Goal: Transaction & Acquisition: Purchase product/service

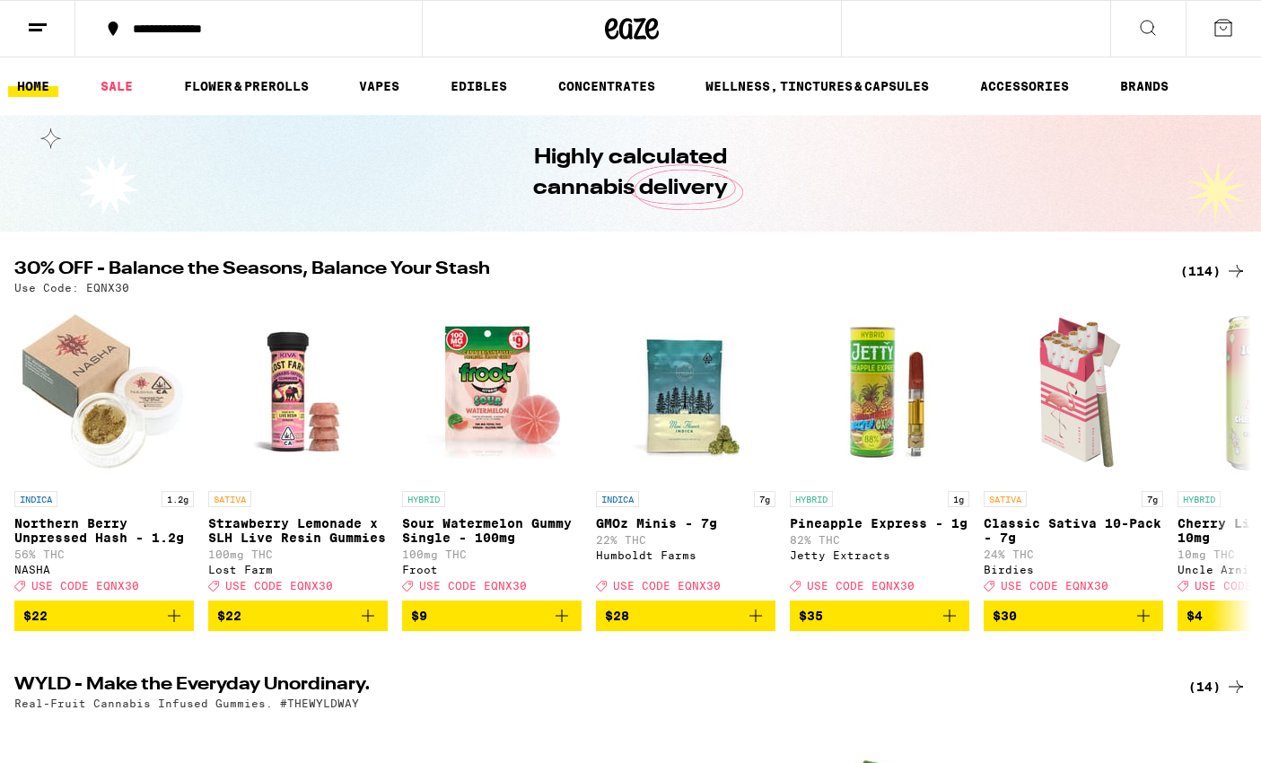
click at [1201, 268] on div "(114)" at bounding box center [1213, 271] width 66 height 22
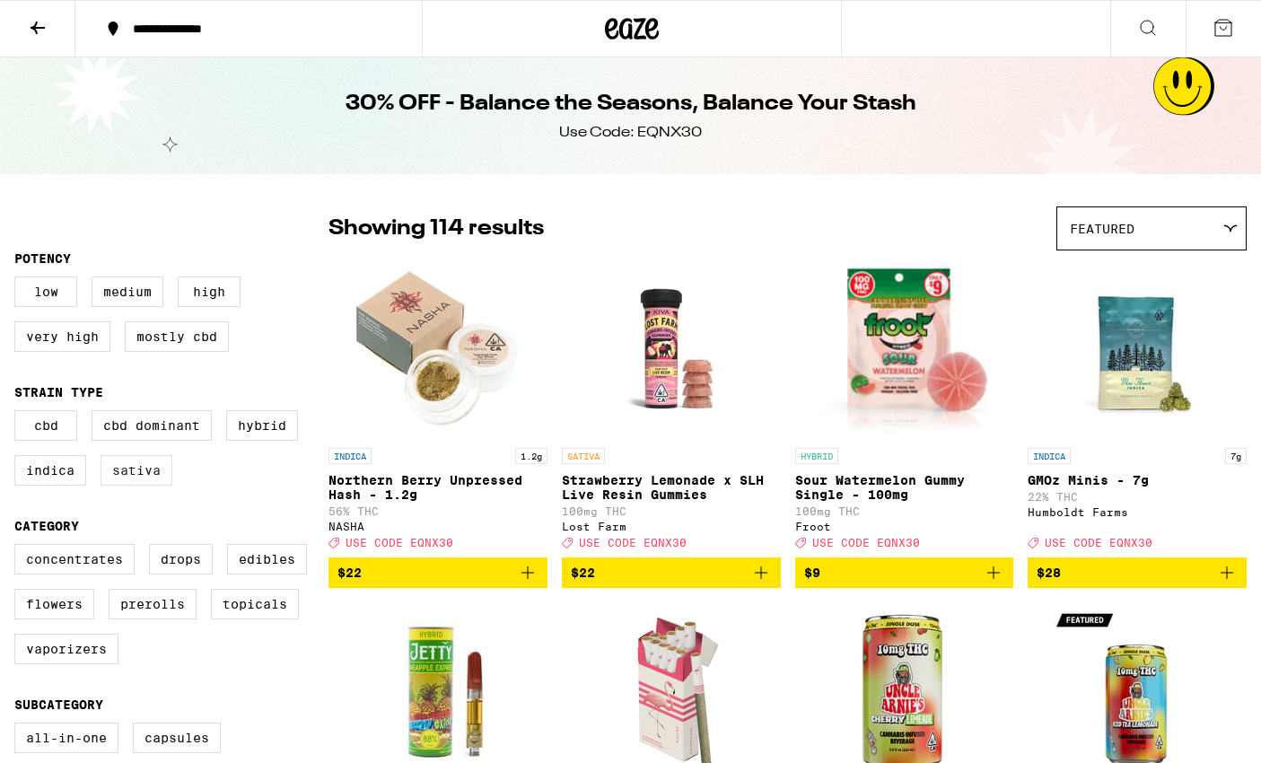
click at [134, 480] on label "Sativa" at bounding box center [137, 470] width 72 height 31
click at [19, 414] on input "Sativa" at bounding box center [18, 413] width 1 height 1
checkbox input "true"
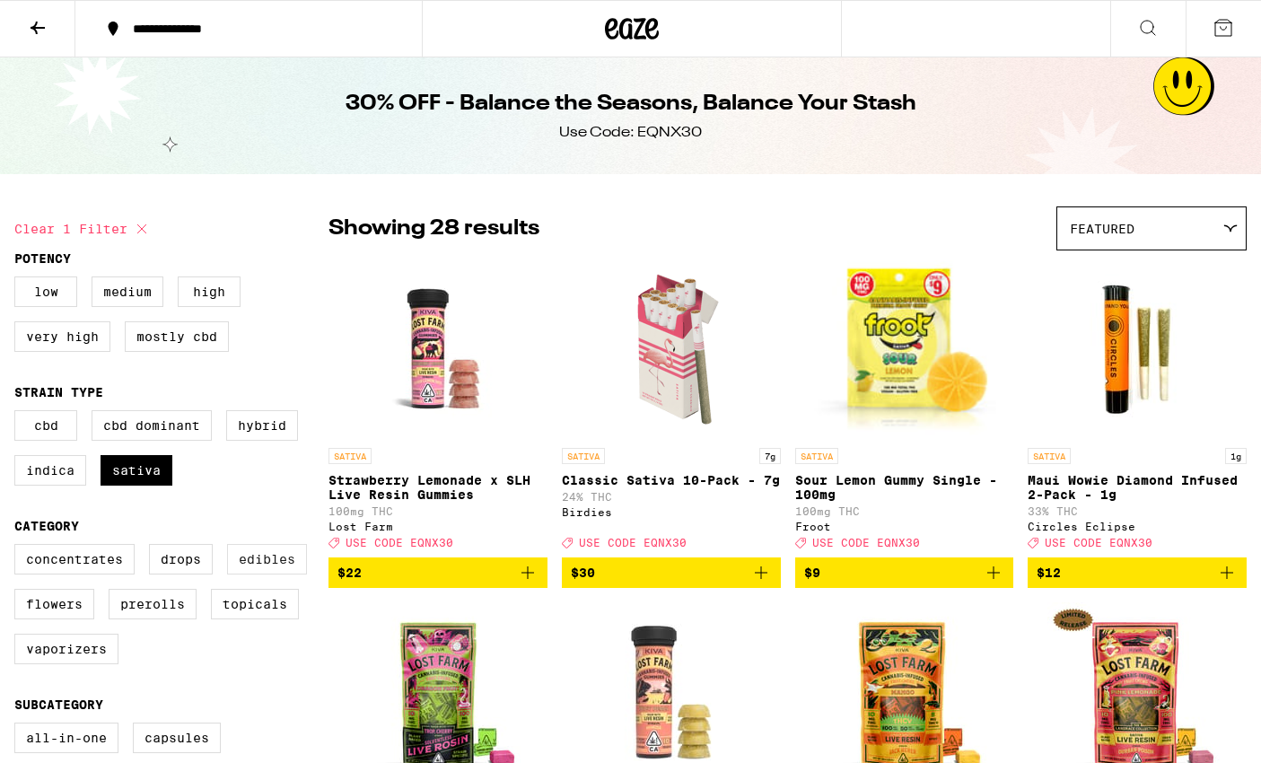
click at [285, 574] on label "Edibles" at bounding box center [267, 559] width 80 height 31
click at [19, 548] on input "Edibles" at bounding box center [18, 547] width 1 height 1
checkbox input "true"
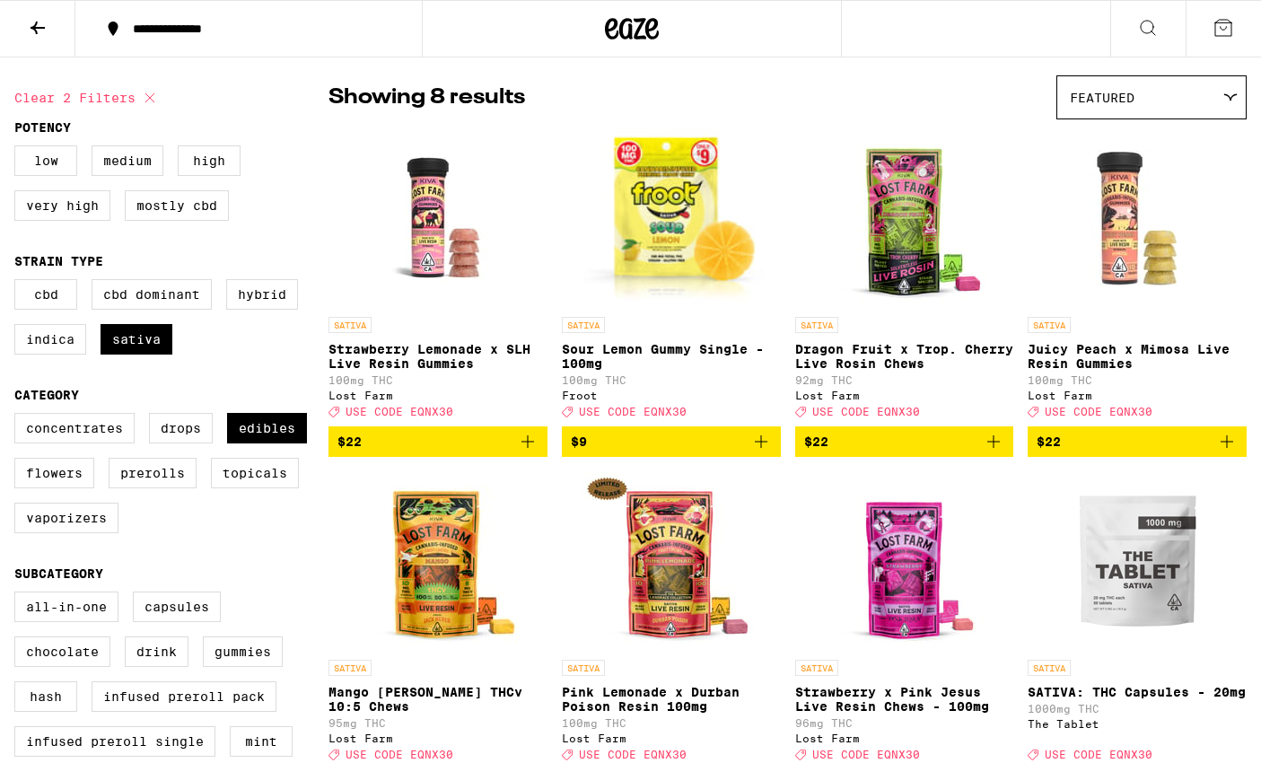
scroll to position [133, 0]
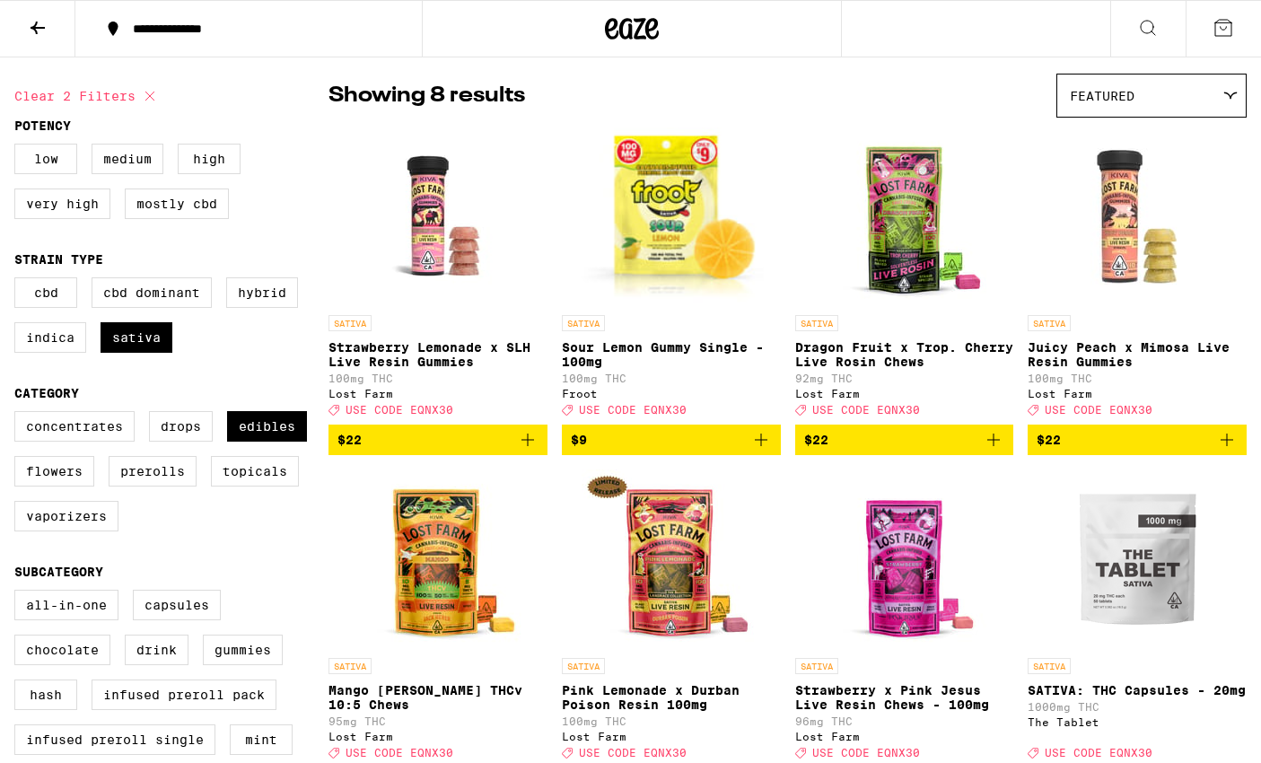
click at [762, 451] on icon "Add to bag" at bounding box center [761, 440] width 22 height 22
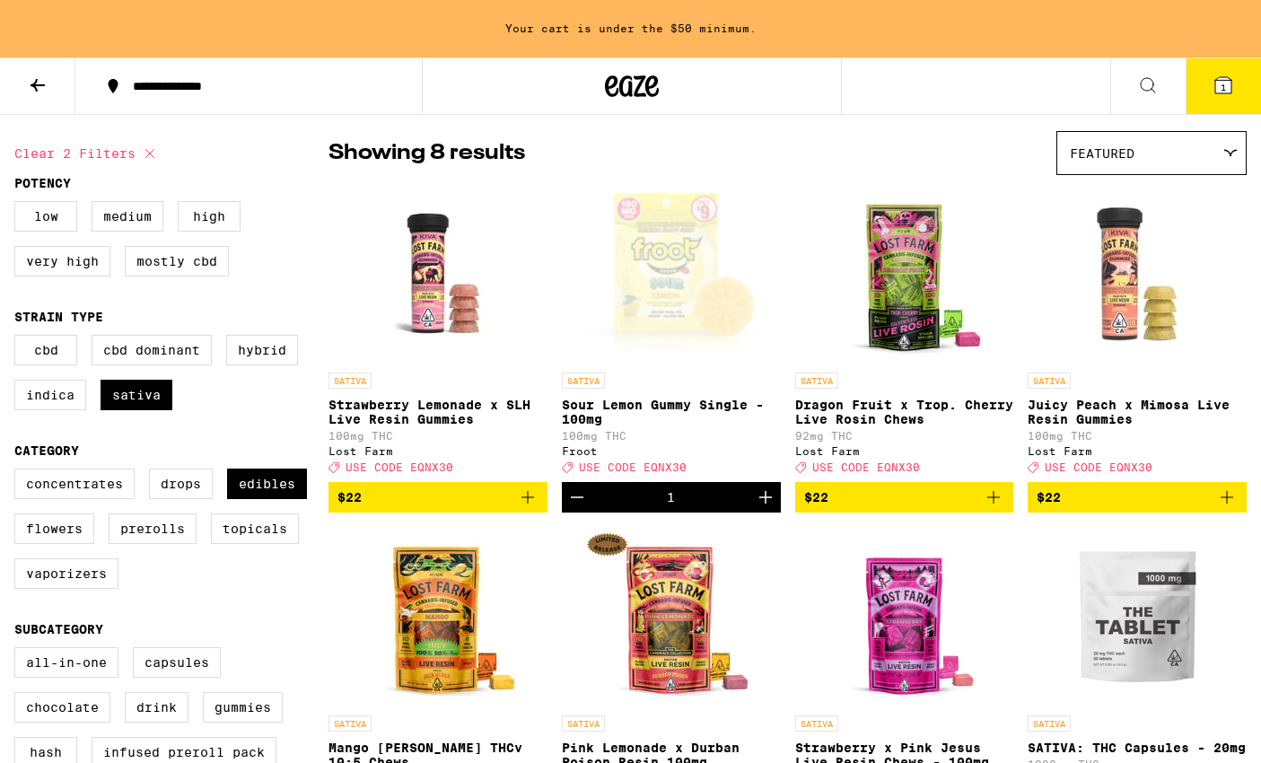
scroll to position [190, 0]
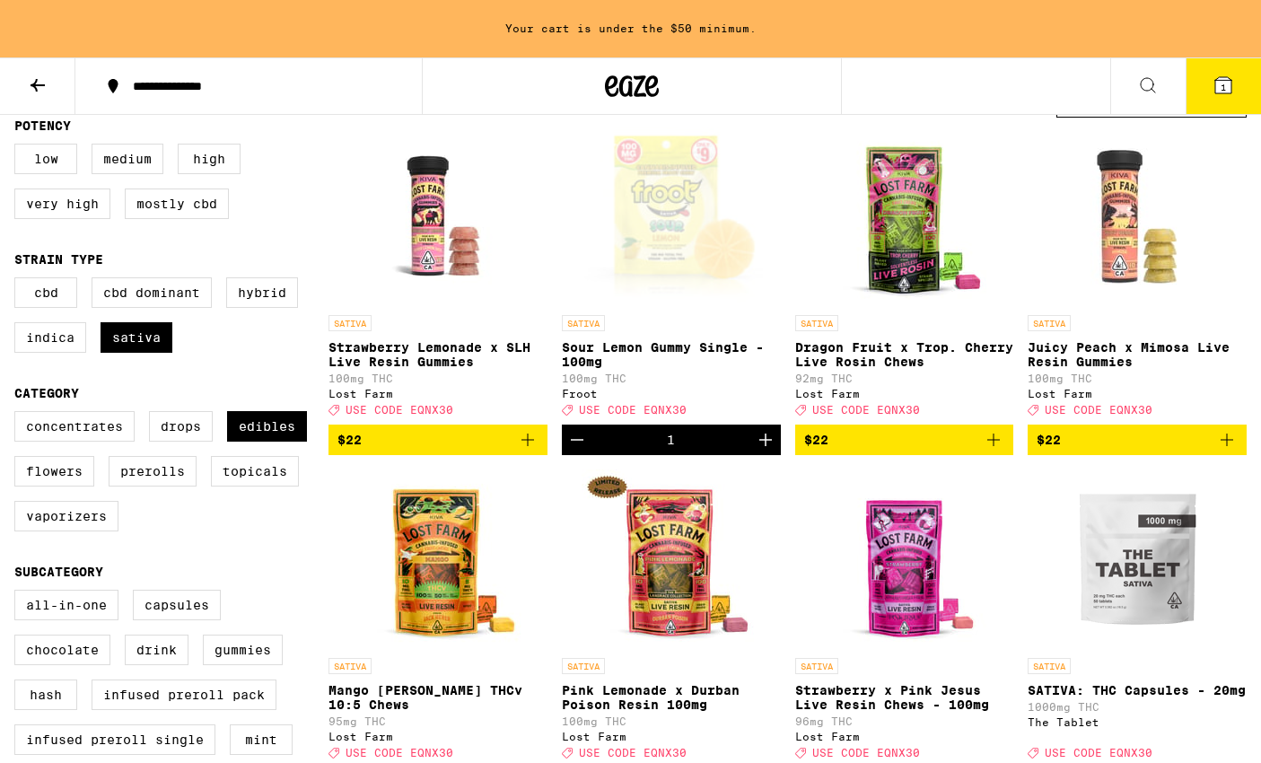
click at [762, 451] on icon "Increment" at bounding box center [766, 440] width 22 height 22
click at [524, 447] on icon "Add to bag" at bounding box center [528, 440] width 22 height 22
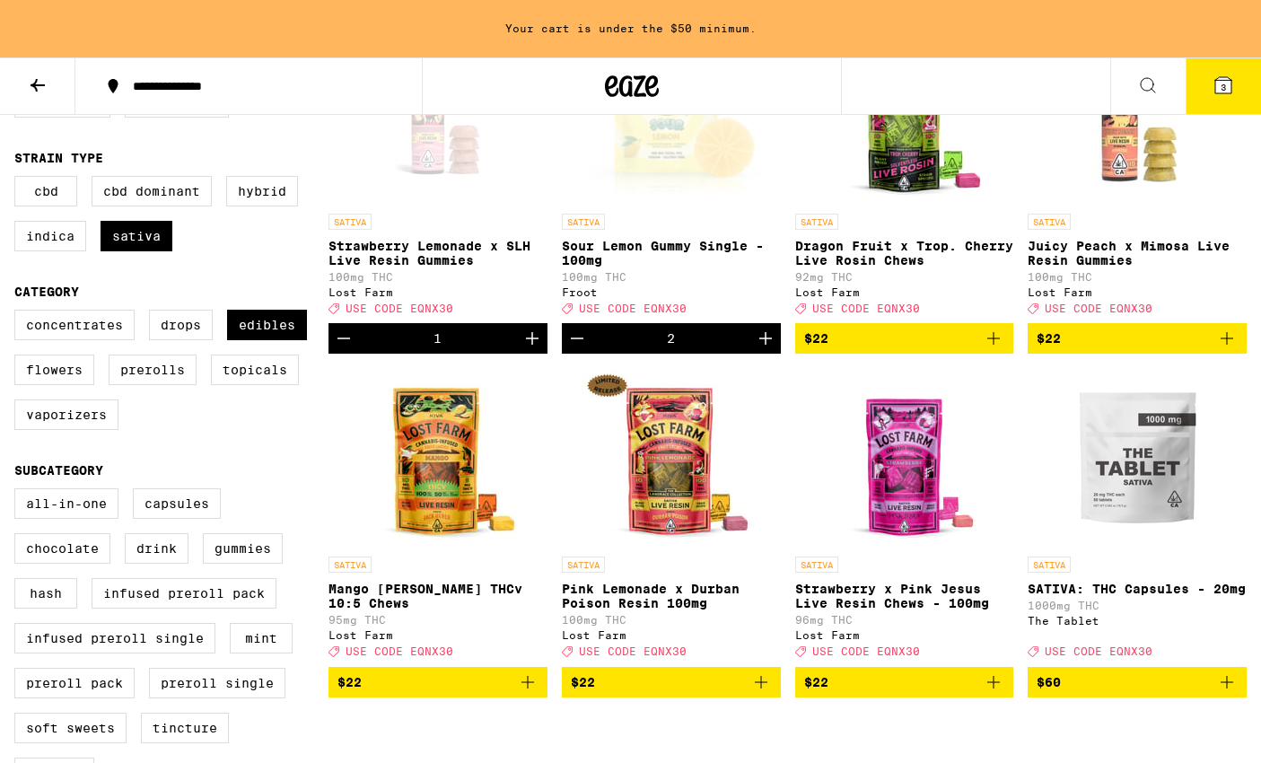
scroll to position [298, 0]
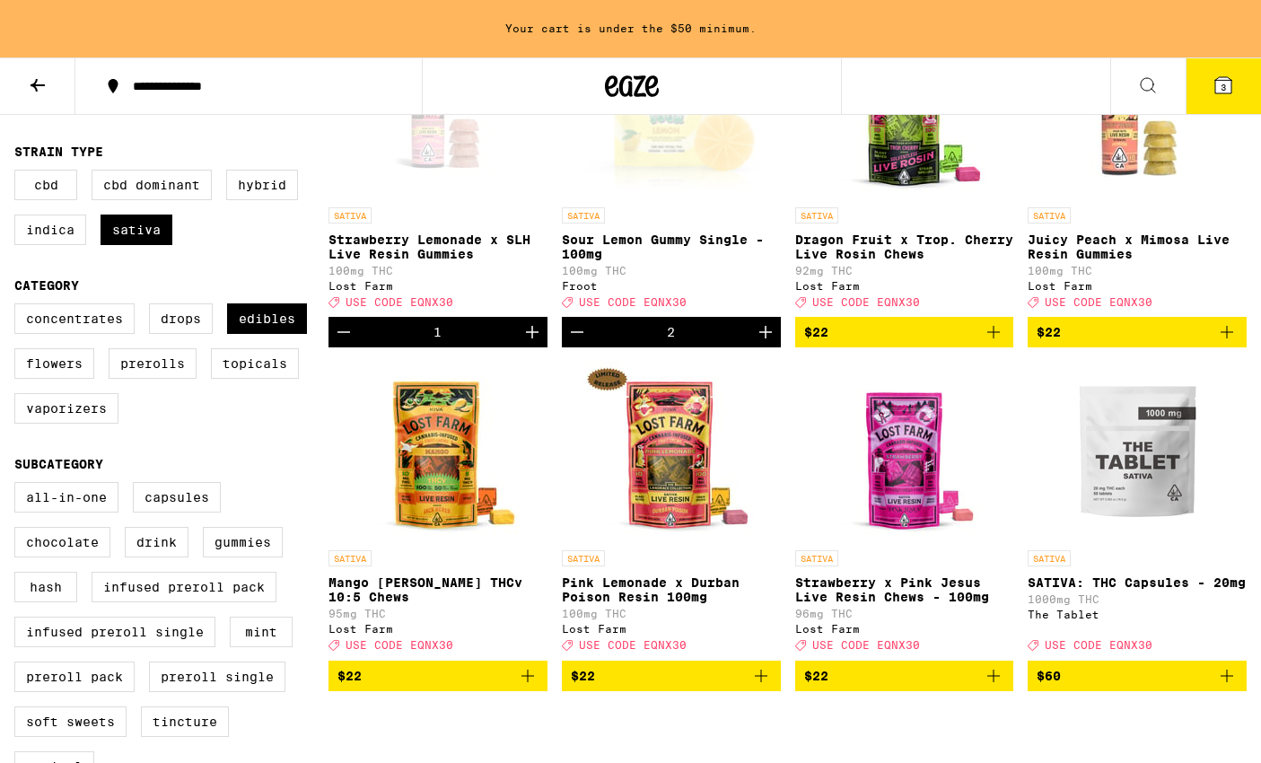
click at [532, 687] on icon "Add to bag" at bounding box center [528, 676] width 22 height 22
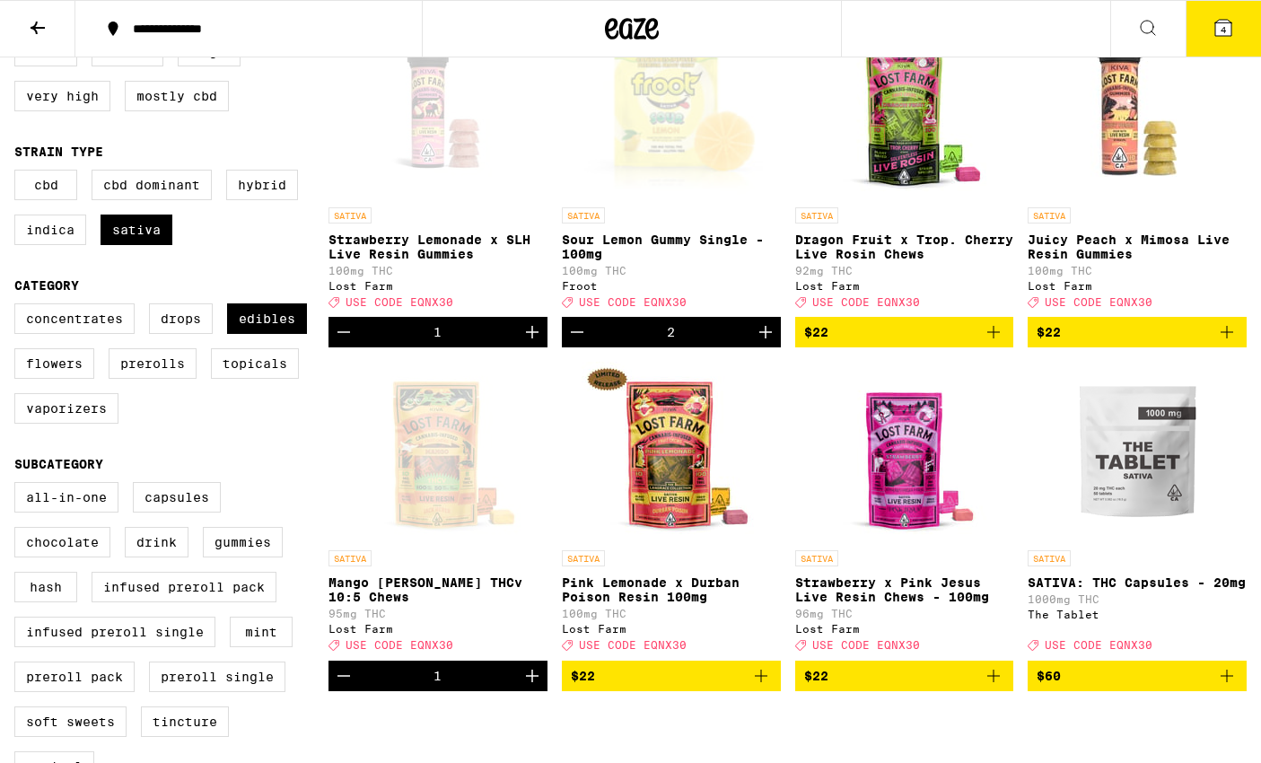
scroll to position [0, 0]
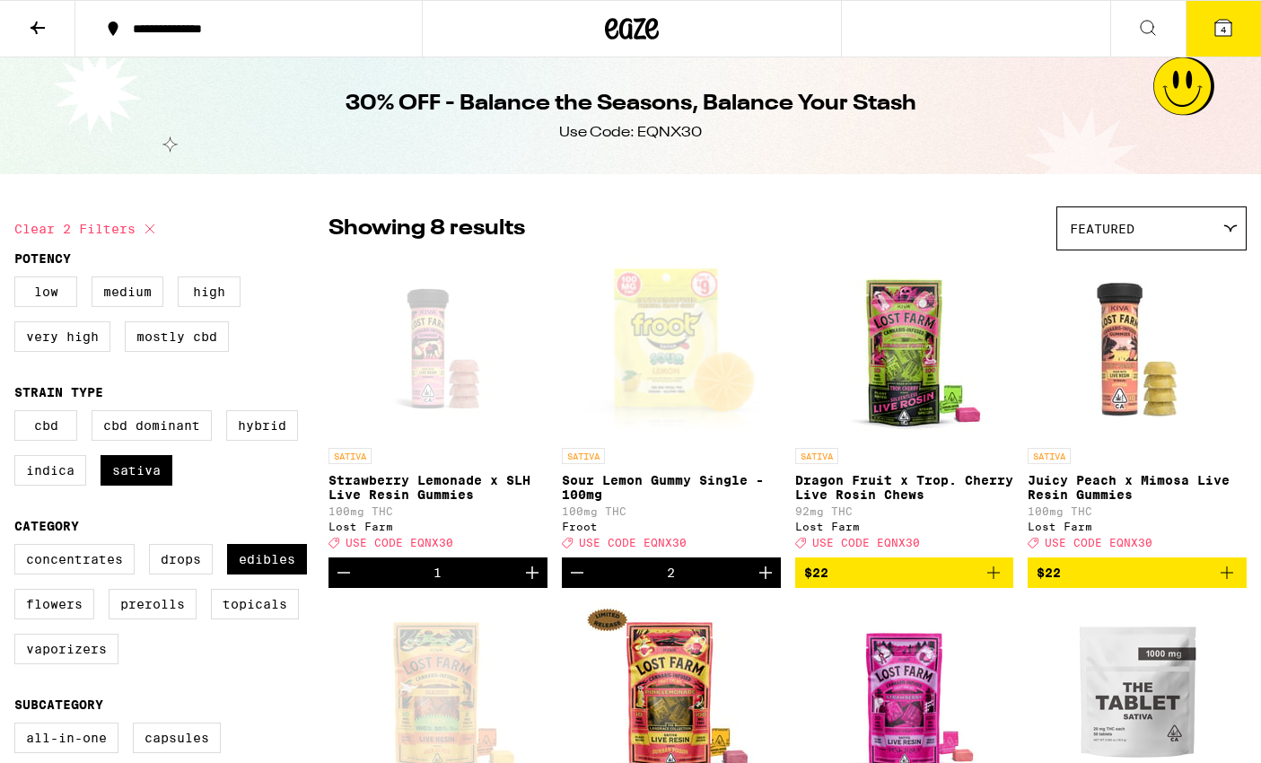
click at [1209, 28] on button "4" at bounding box center [1223, 29] width 75 height 56
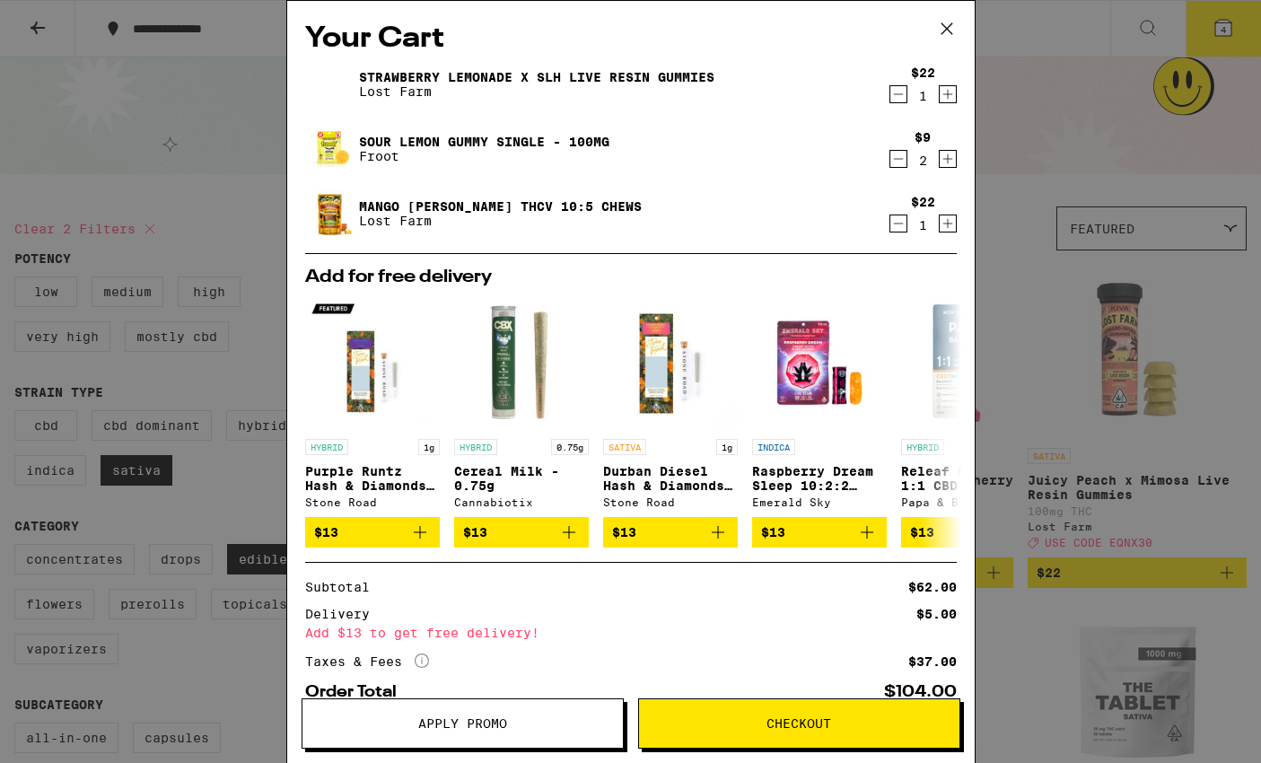
click at [947, 32] on icon at bounding box center [946, 28] width 27 height 27
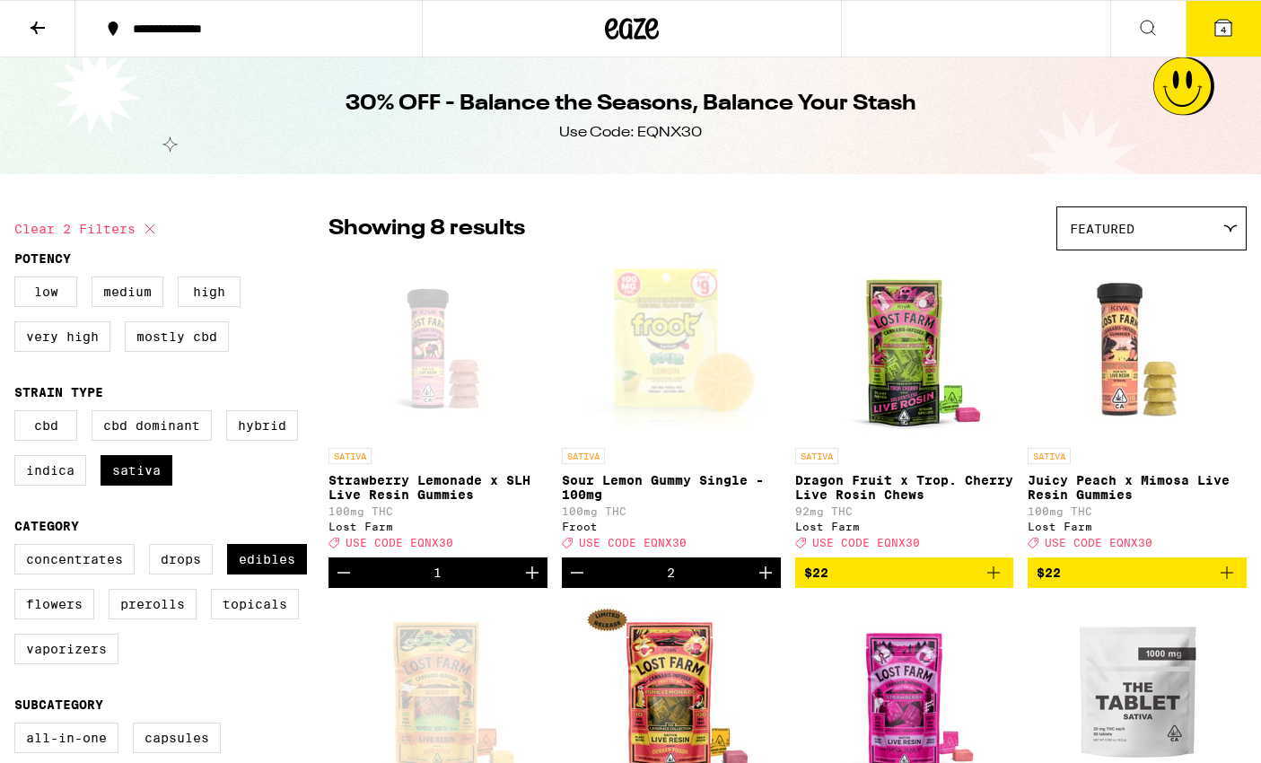
click at [679, 132] on div "Use Code: EQNX30" at bounding box center [630, 133] width 143 height 20
drag, startPoint x: 679, startPoint y: 132, endPoint x: 821, endPoint y: 179, distance: 150.2
click at [679, 132] on div "Use Code: EQNX30" at bounding box center [630, 133] width 143 height 20
copy div "EQNX30"
click at [1219, 30] on icon at bounding box center [1223, 28] width 16 height 16
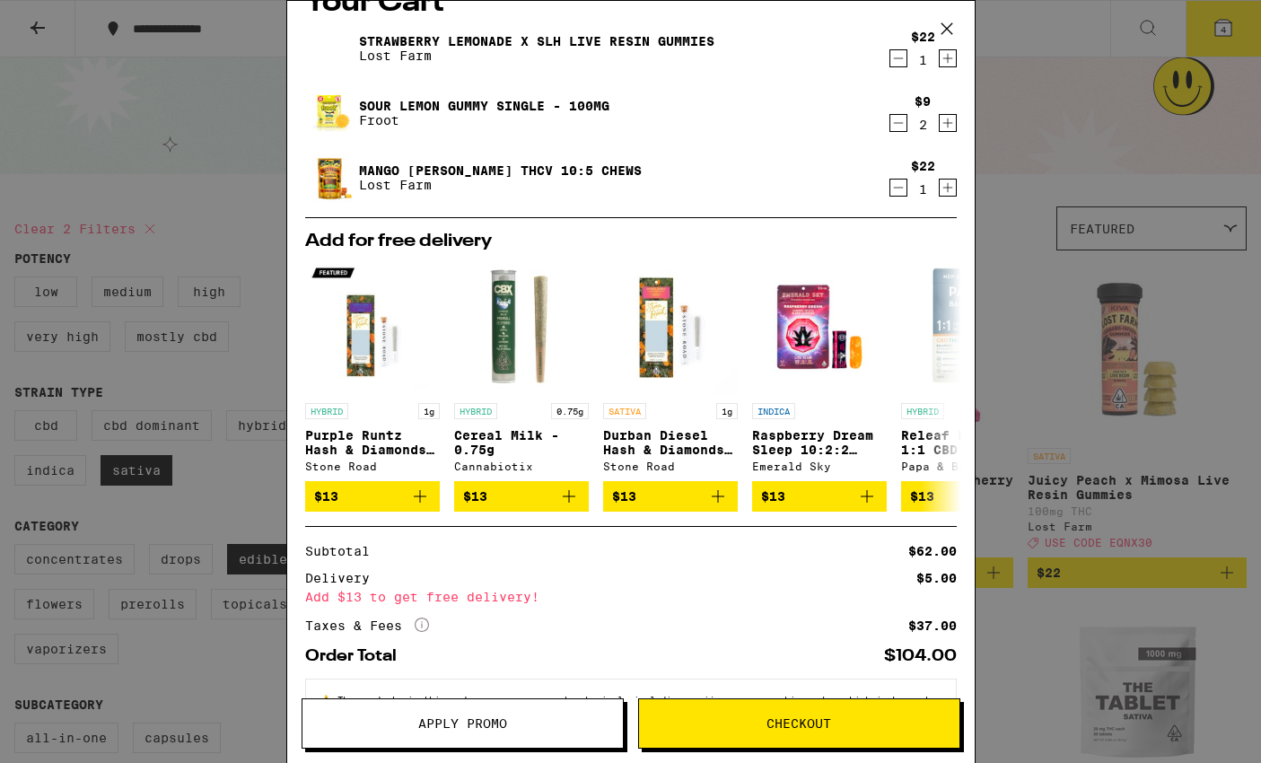
scroll to position [45, 0]
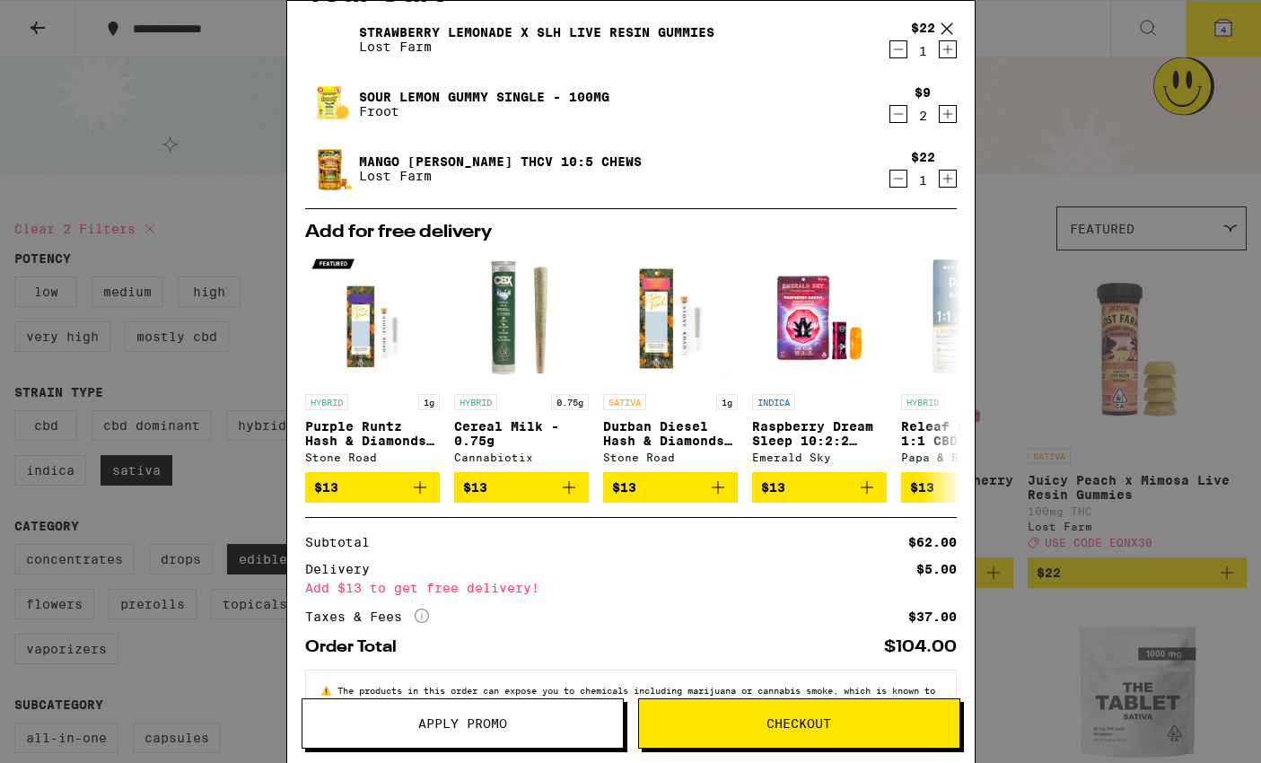
click at [509, 727] on span "Apply Promo" at bounding box center [462, 723] width 320 height 13
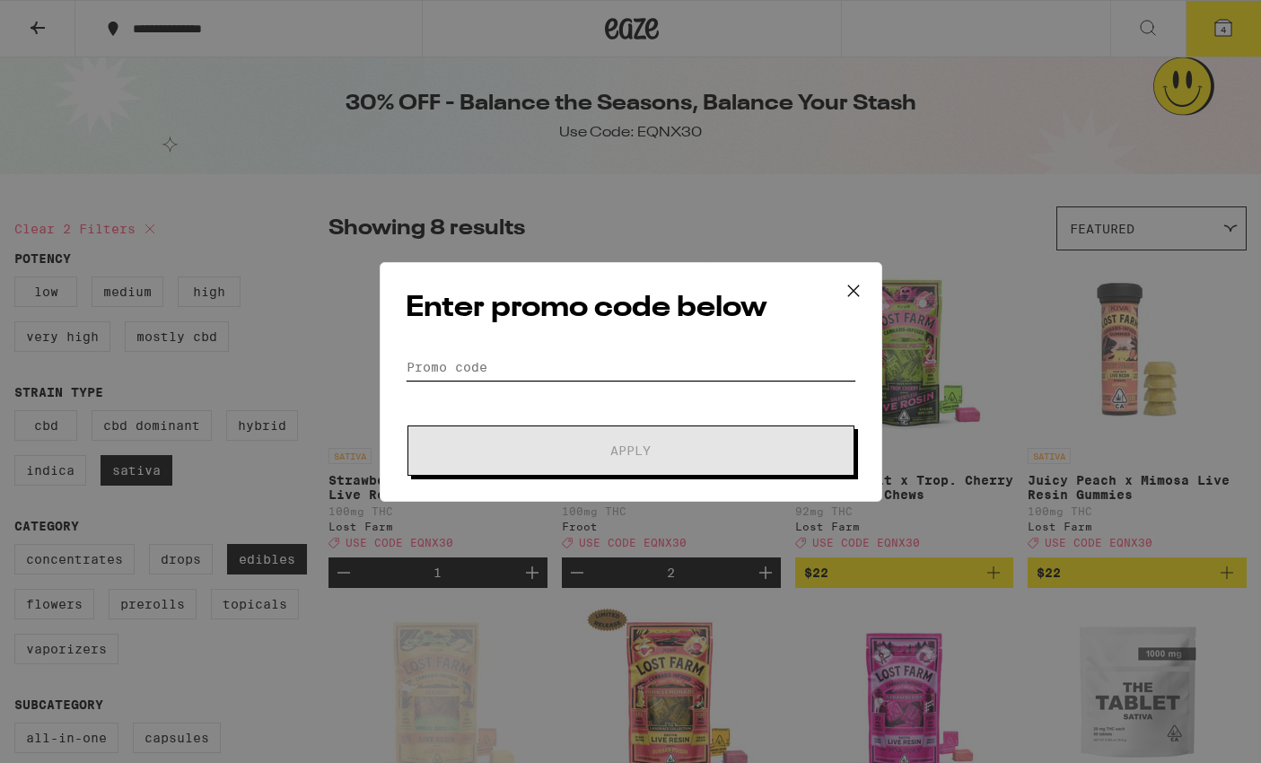
click at [522, 359] on input "Promo Code" at bounding box center [631, 367] width 451 height 27
paste input "EQNX30"
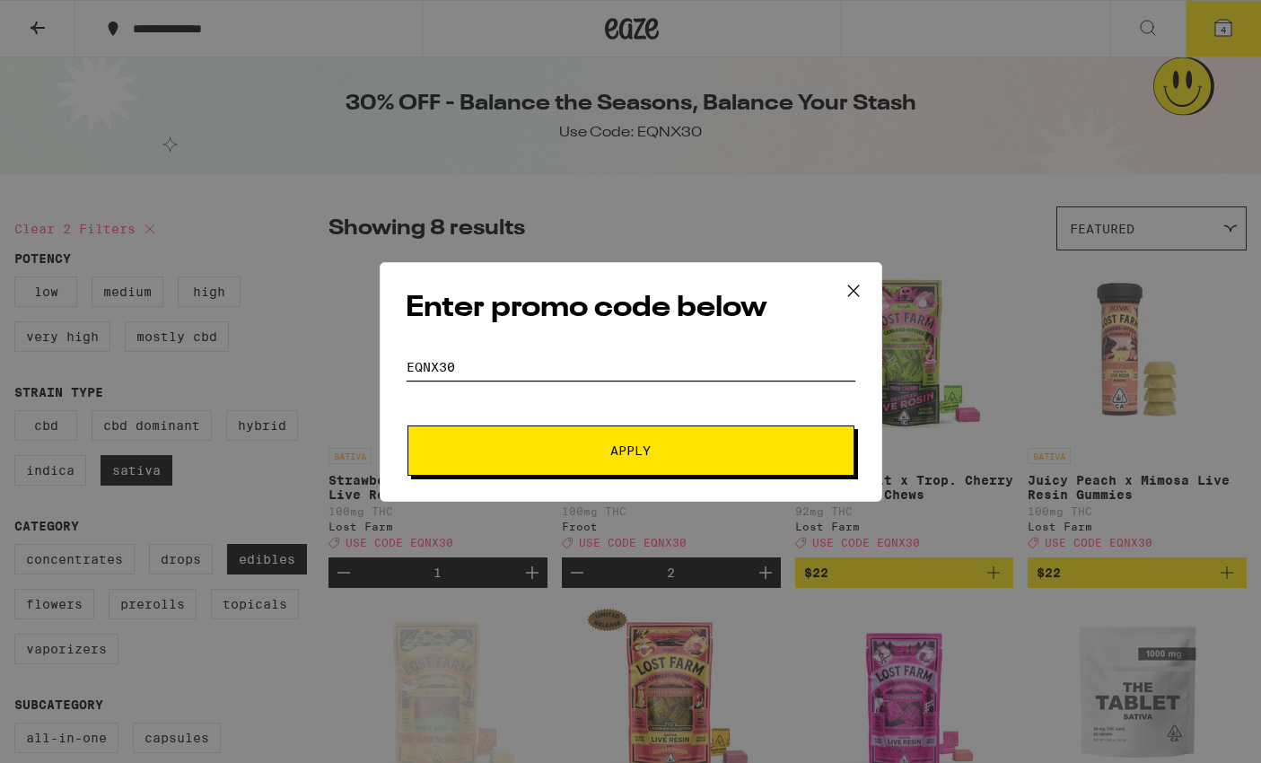
type input "EQNX30"
click at [643, 459] on button "Apply" at bounding box center [630, 450] width 447 height 50
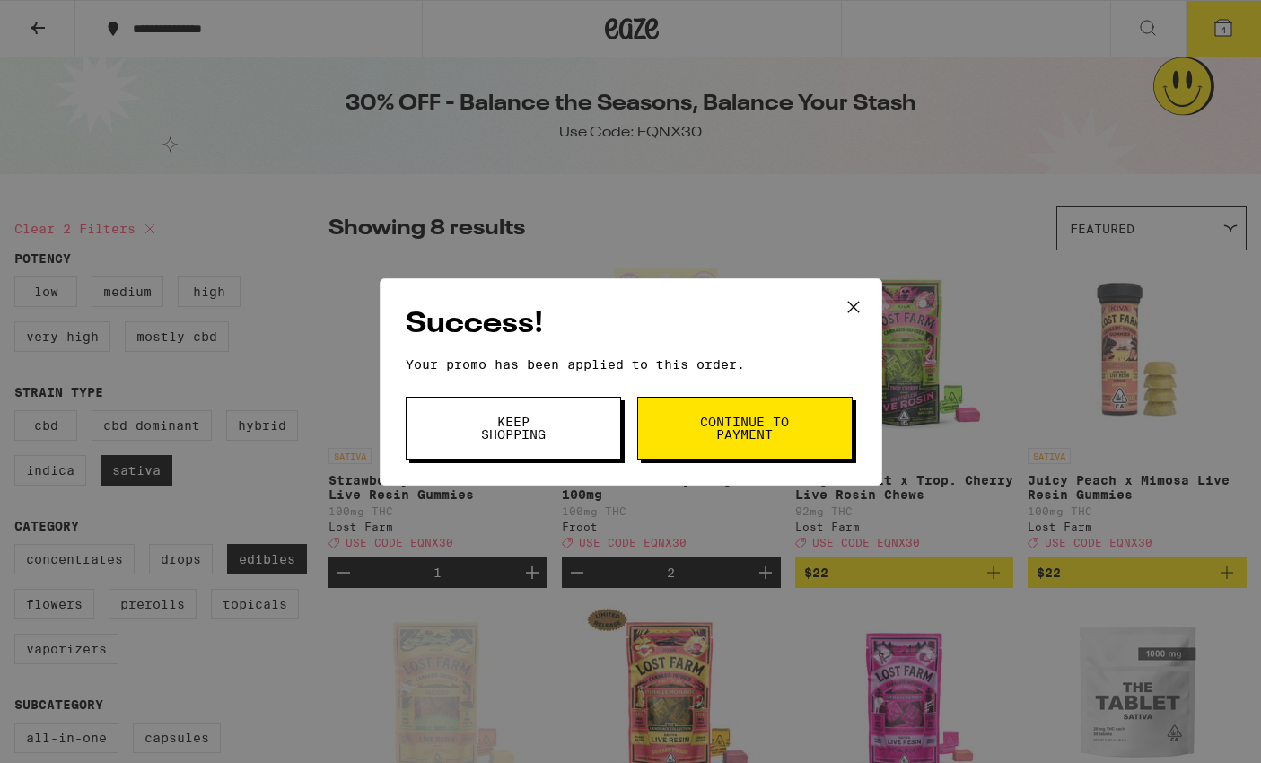
drag, startPoint x: 846, startPoint y: 295, endPoint x: 871, endPoint y: 313, distance: 30.2
click at [846, 296] on icon at bounding box center [853, 307] width 27 height 27
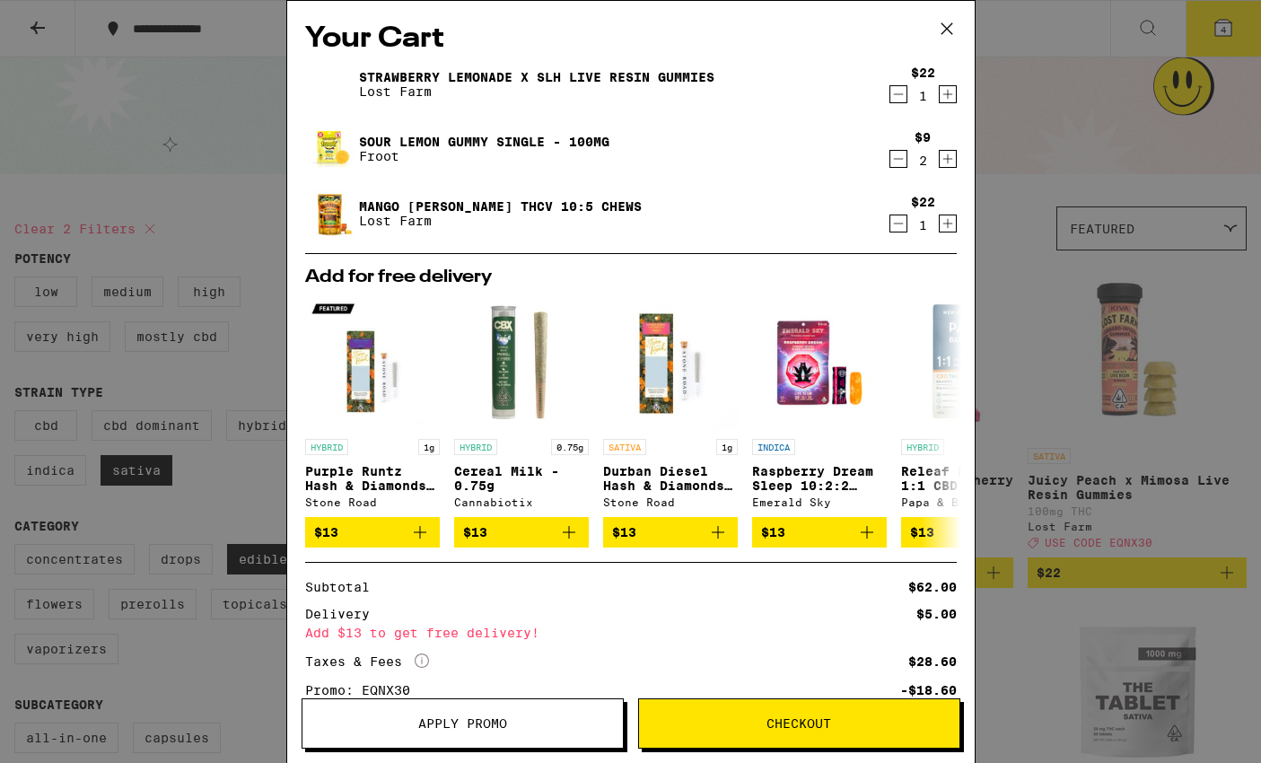
click at [939, 25] on icon at bounding box center [946, 28] width 27 height 27
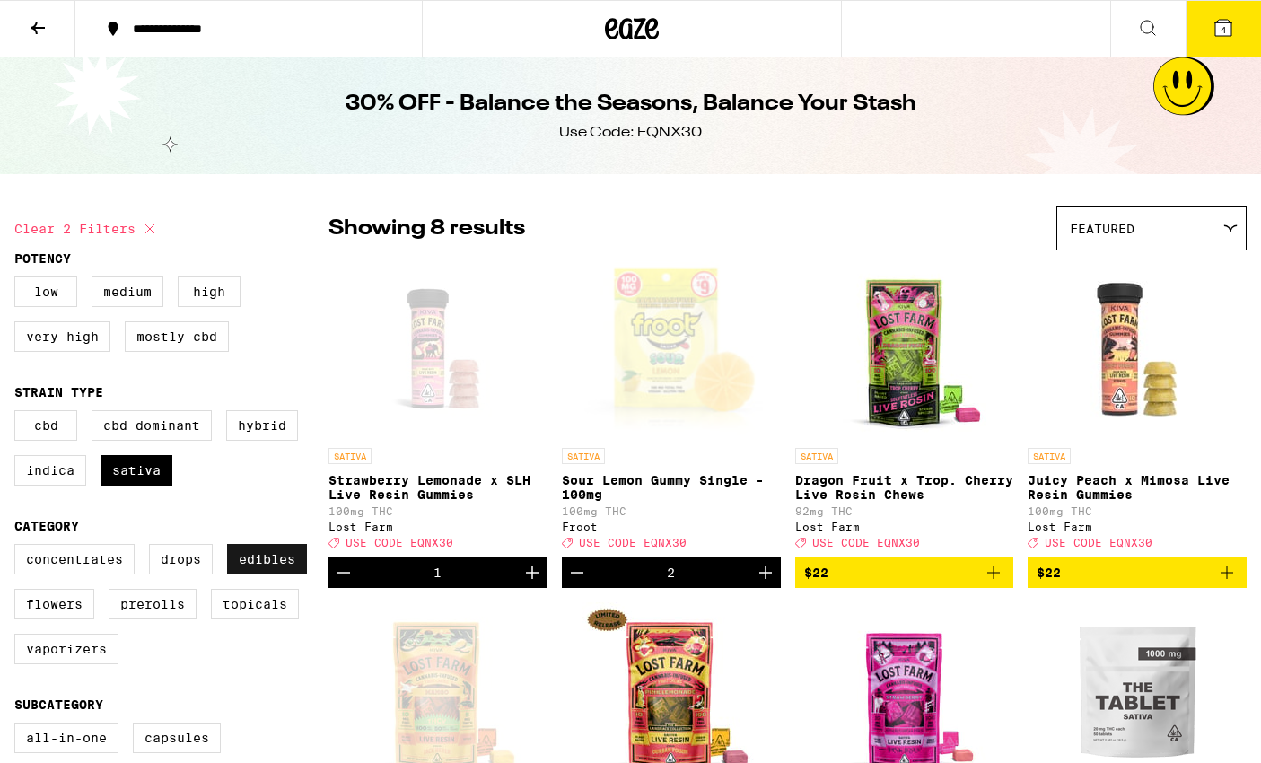
click at [255, 574] on label "Edibles" at bounding box center [267, 559] width 80 height 31
click at [19, 548] on input "Edibles" at bounding box center [18, 547] width 1 height 1
checkbox input "false"
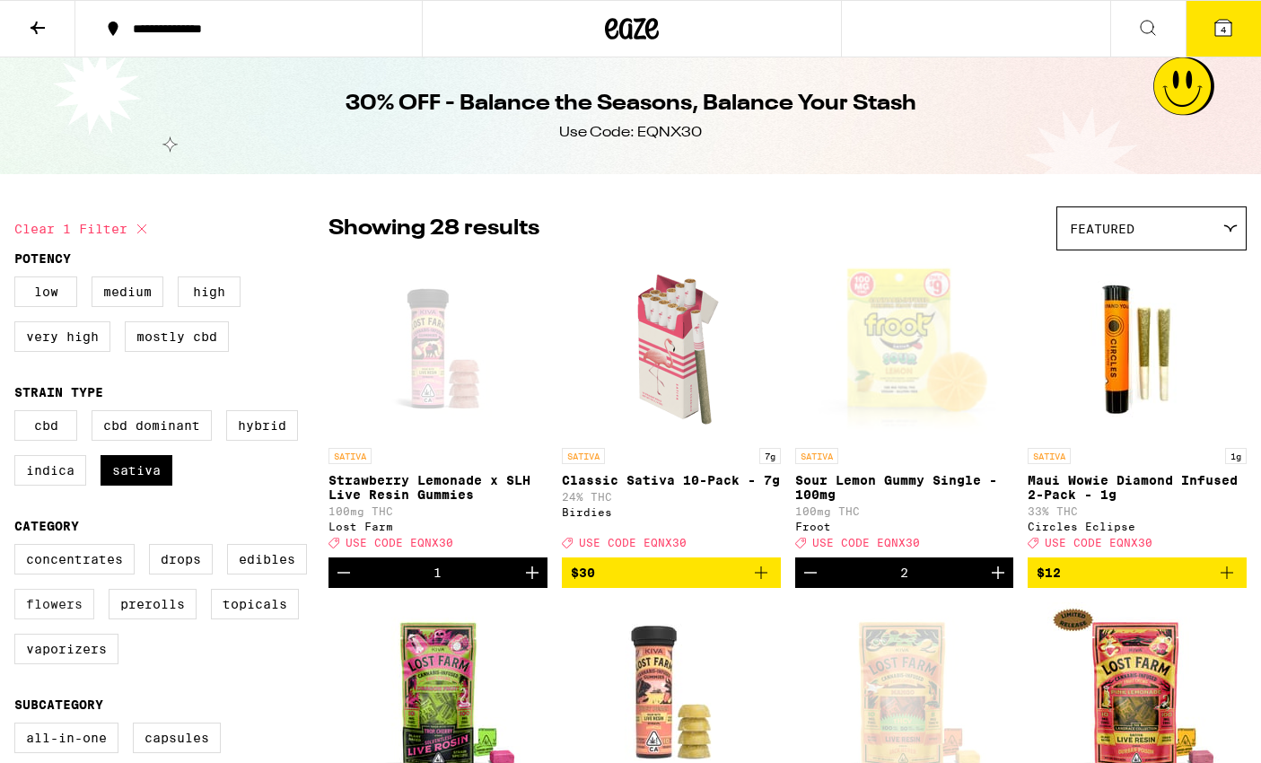
click at [57, 619] on label "Flowers" at bounding box center [54, 604] width 80 height 31
click at [19, 548] on input "Flowers" at bounding box center [18, 547] width 1 height 1
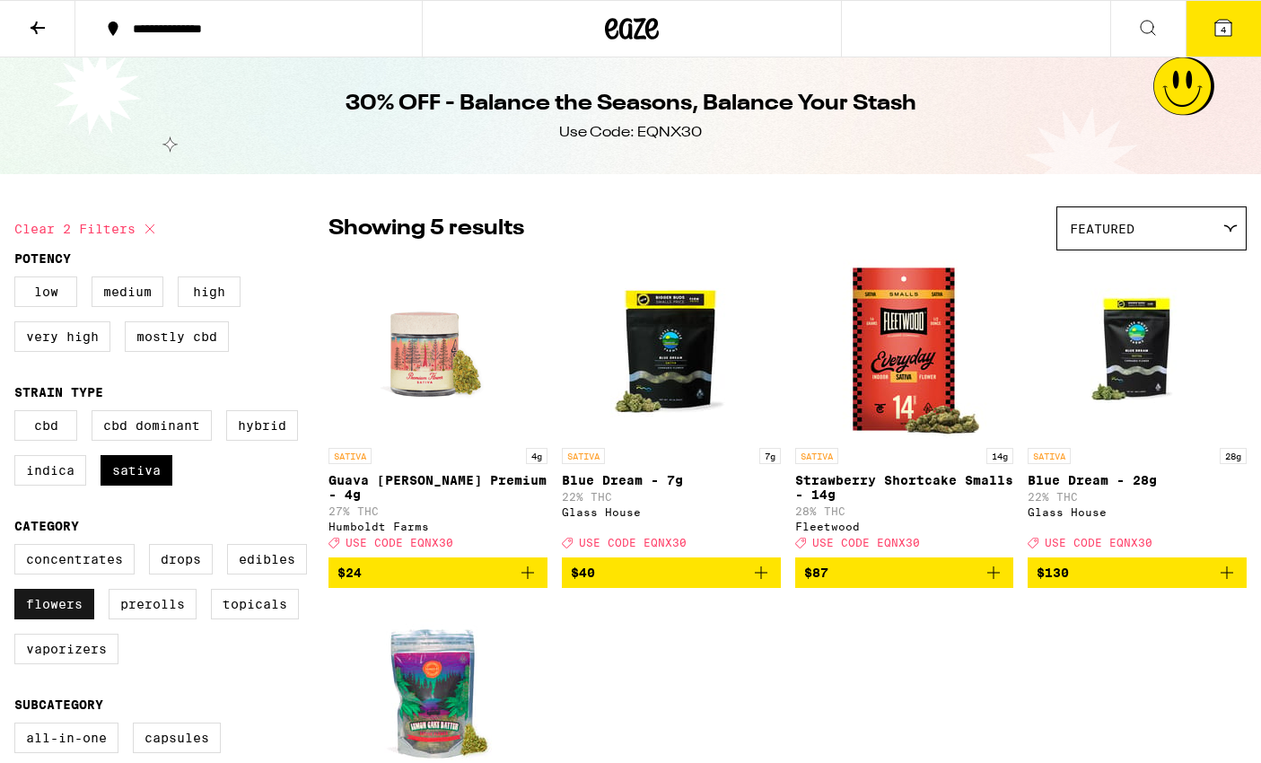
click at [66, 616] on label "Flowers" at bounding box center [54, 604] width 80 height 31
click at [19, 548] on input "Flowers" at bounding box center [18, 547] width 1 height 1
checkbox input "false"
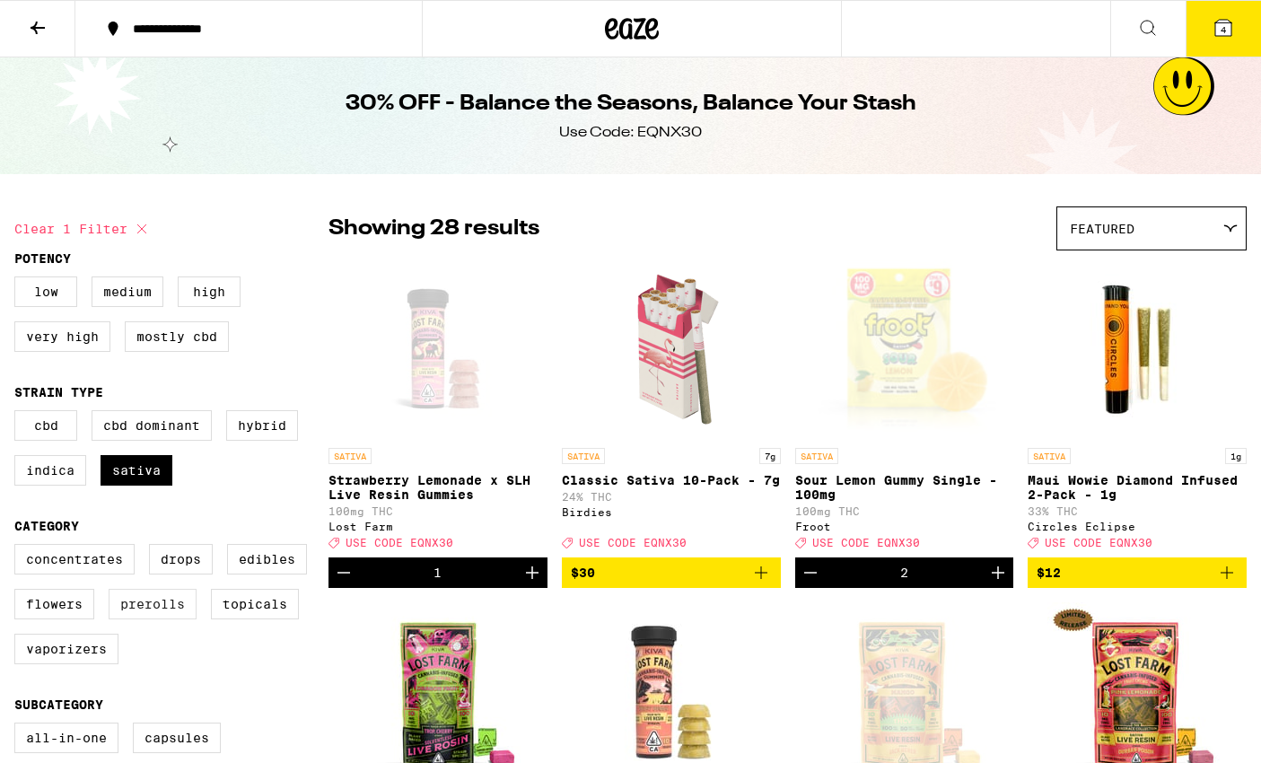
click at [142, 618] on label "Prerolls" at bounding box center [153, 604] width 88 height 31
click at [19, 548] on input "Prerolls" at bounding box center [18, 547] width 1 height 1
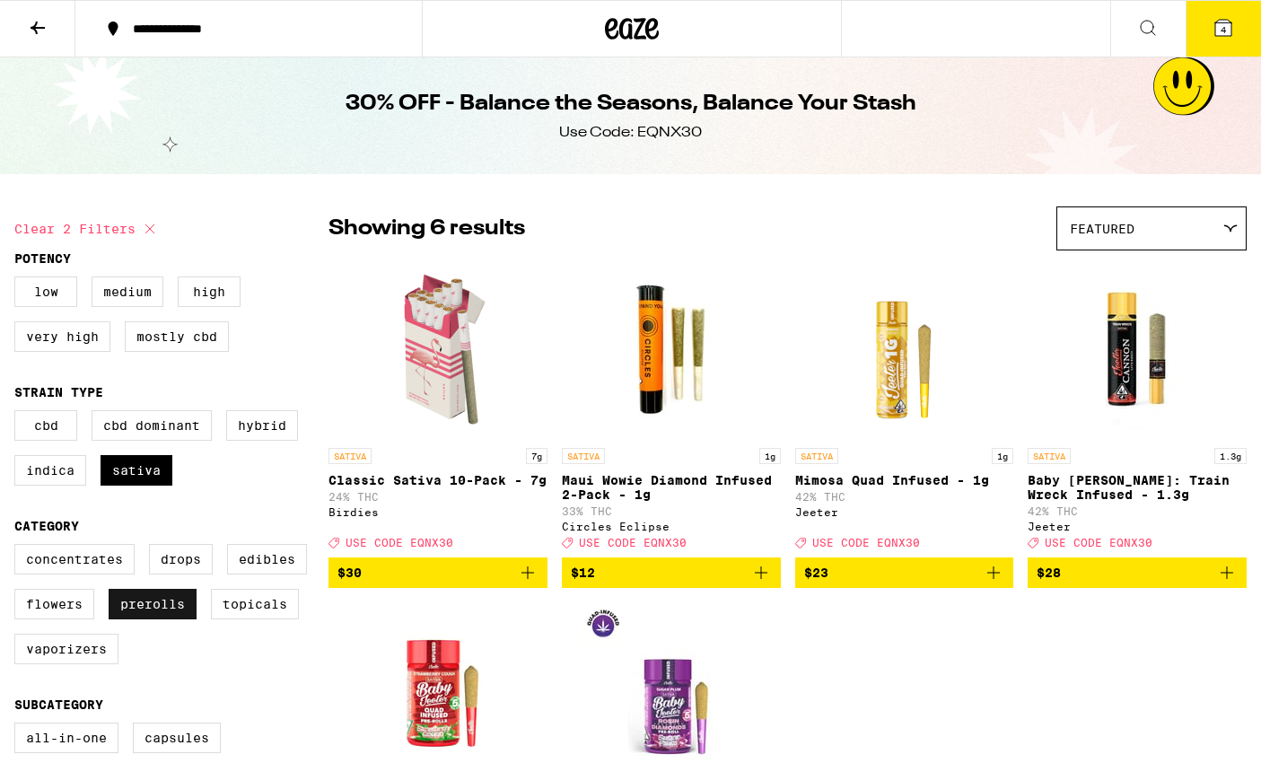
click at [142, 618] on label "Prerolls" at bounding box center [153, 604] width 88 height 31
click at [19, 548] on input "Prerolls" at bounding box center [18, 547] width 1 height 1
checkbox input "false"
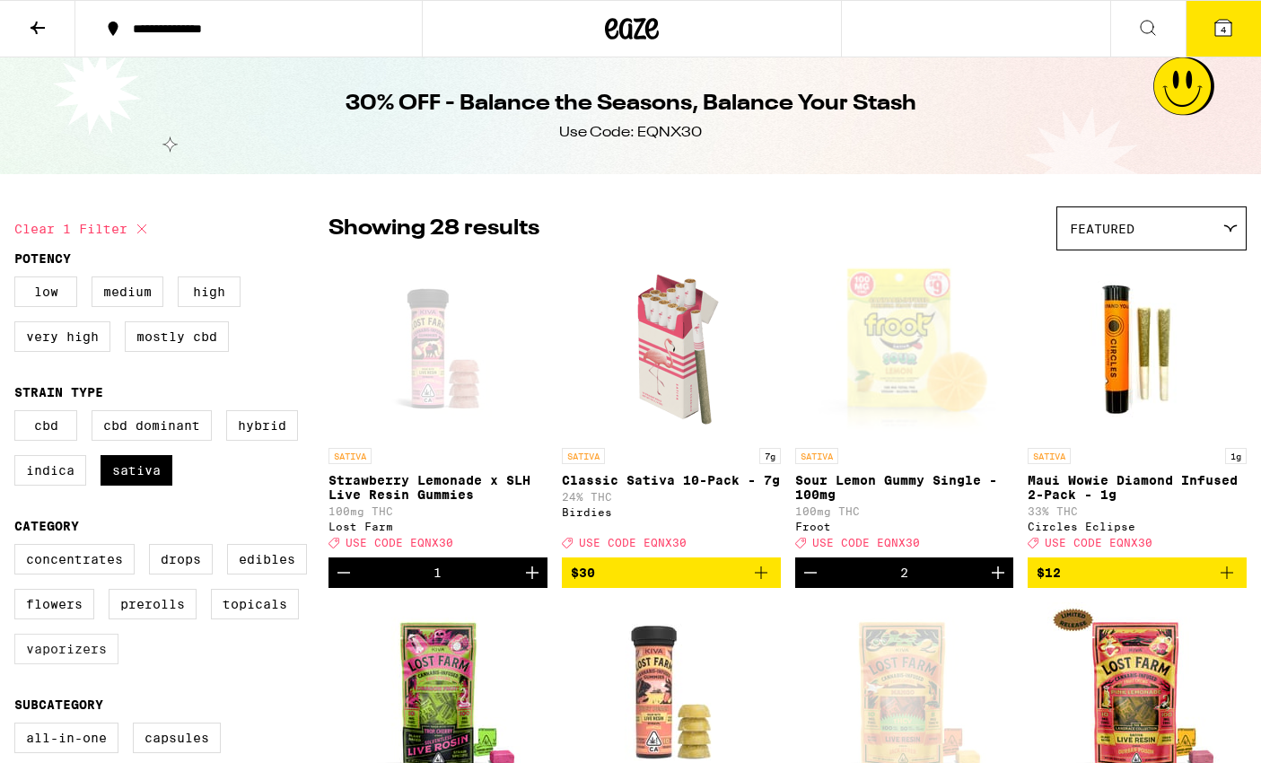
click at [39, 664] on label "Vaporizers" at bounding box center [66, 649] width 104 height 31
click at [19, 548] on input "Vaporizers" at bounding box center [18, 547] width 1 height 1
checkbox input "true"
